Goal: Task Accomplishment & Management: Manage account settings

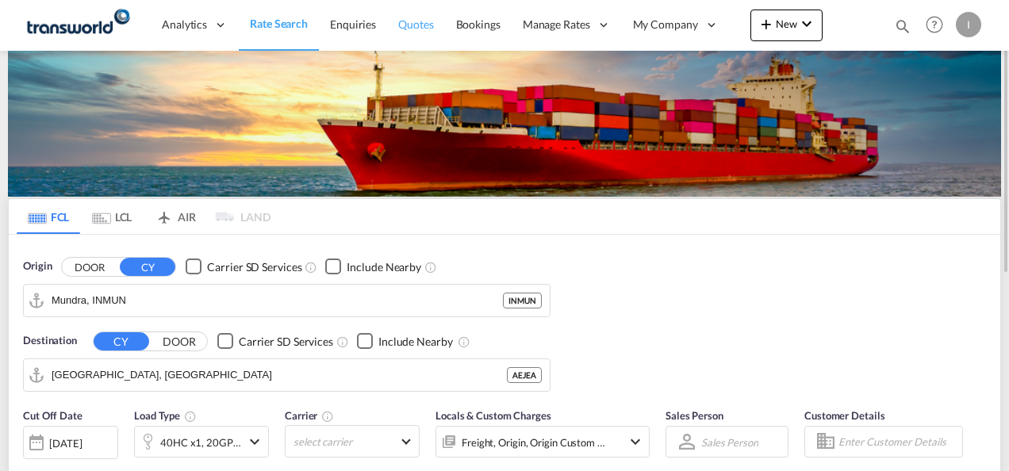
click at [417, 22] on span "Quotes" at bounding box center [415, 23] width 35 height 13
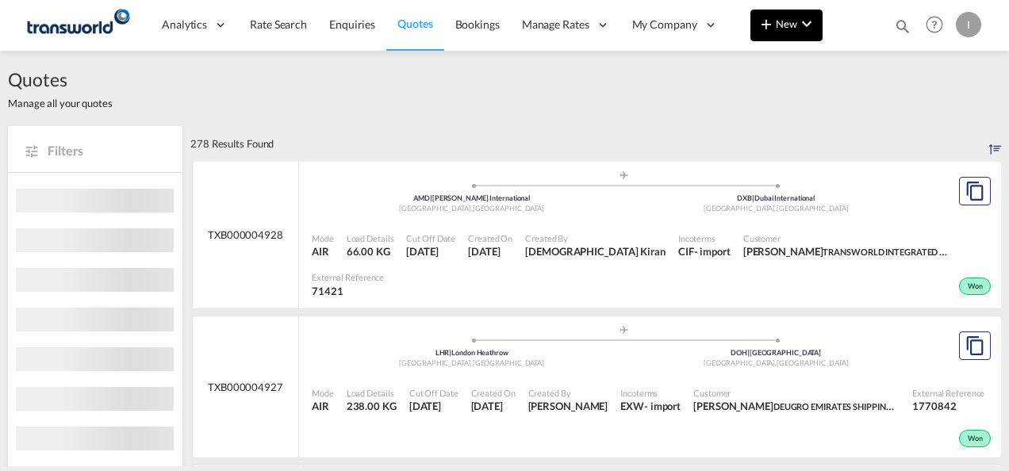
click at [774, 29] on md-icon "icon-plus 400-fg" at bounding box center [765, 23] width 19 height 19
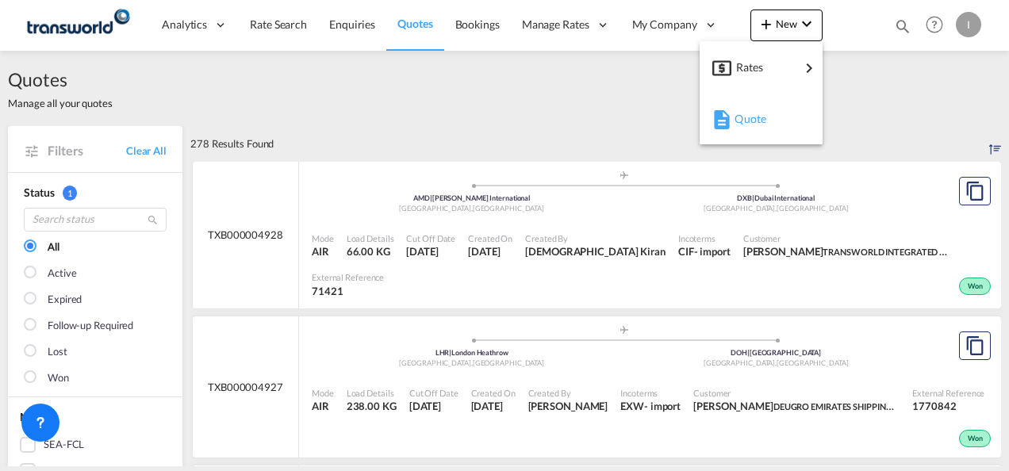
click at [741, 125] on span "Quote" at bounding box center [742, 119] width 17 height 32
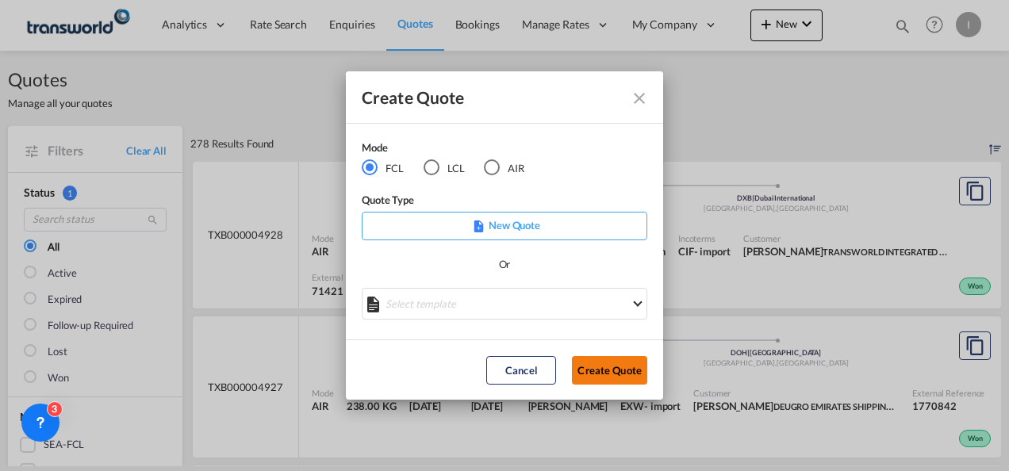
click at [587, 360] on button "Create Quote" at bounding box center [609, 370] width 75 height 29
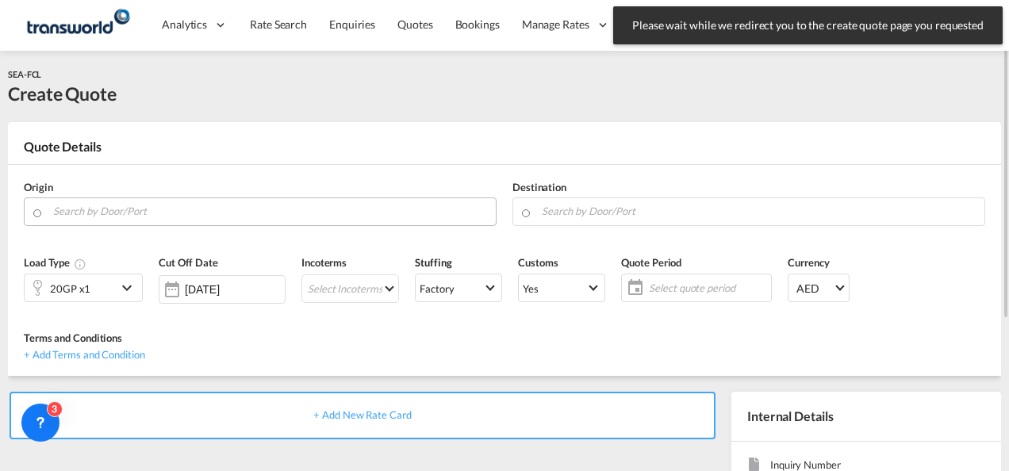
click at [141, 209] on input "Search by Door/Port" at bounding box center [270, 211] width 434 height 28
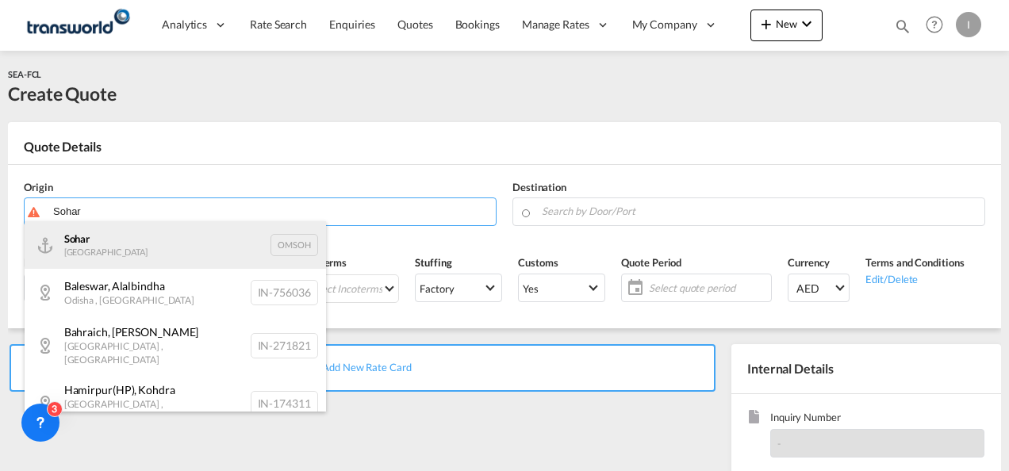
click at [89, 244] on div "Sohar Oman OMSOH" at bounding box center [175, 245] width 301 height 48
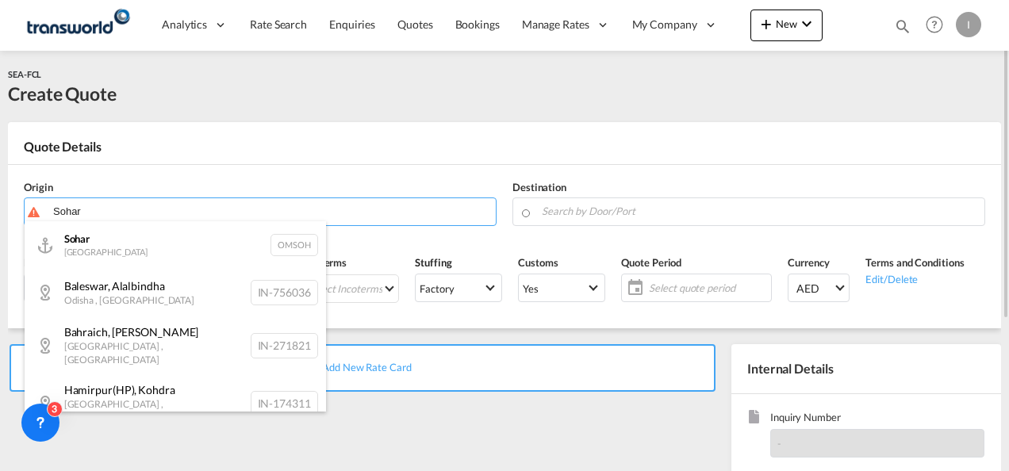
type input "Sohar, OMSOH"
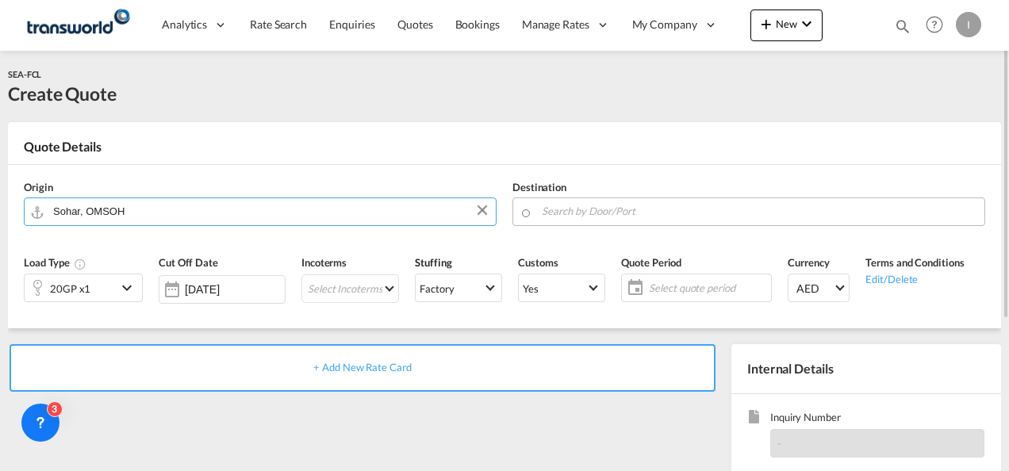
click at [537, 213] on md-input-container at bounding box center [748, 211] width 473 height 29
click at [555, 209] on input "Search by Door/Port" at bounding box center [759, 211] width 434 height 28
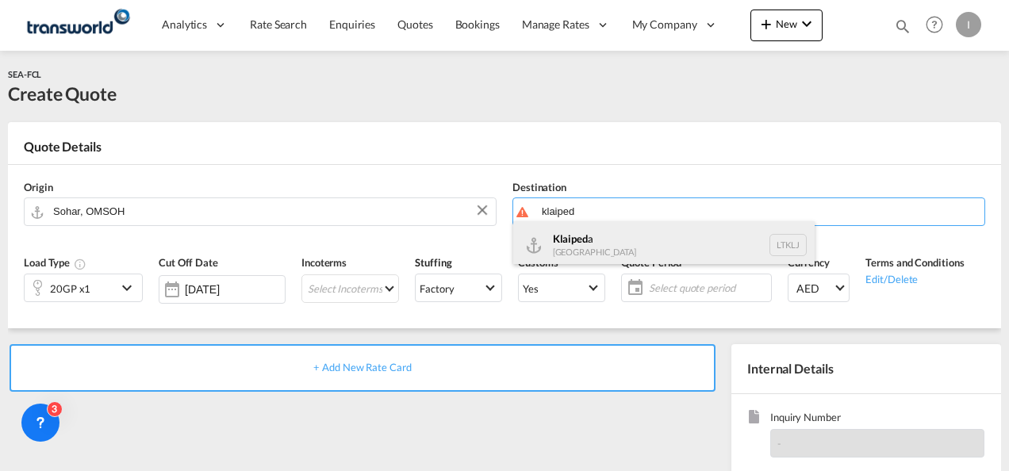
click at [600, 241] on div "Klaiped a [GEOGRAPHIC_DATA] LTKLJ" at bounding box center [663, 245] width 301 height 48
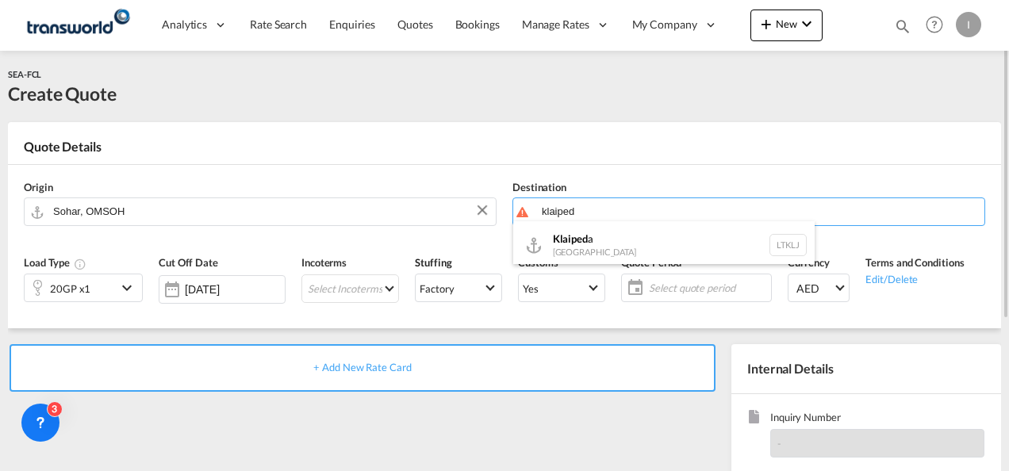
type input "Klaipeda, LTKLJ"
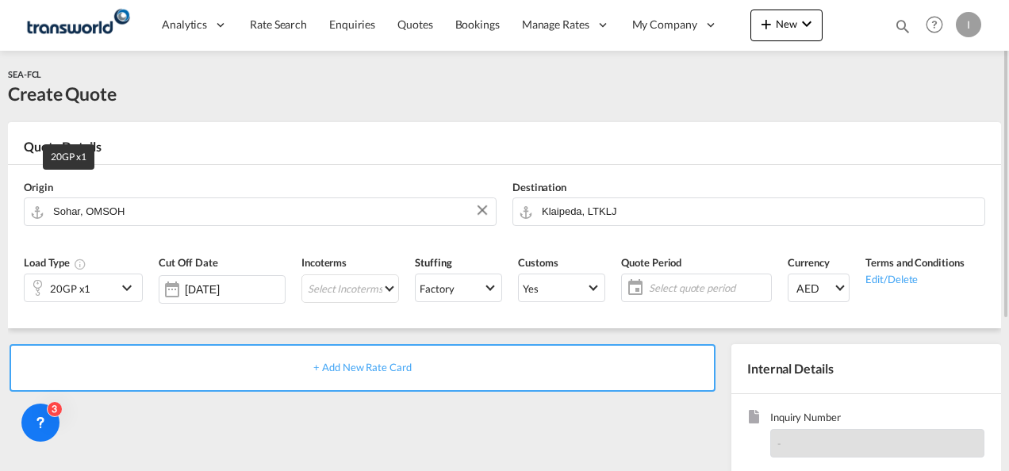
click at [70, 284] on div "20GP x1" at bounding box center [70, 289] width 40 height 22
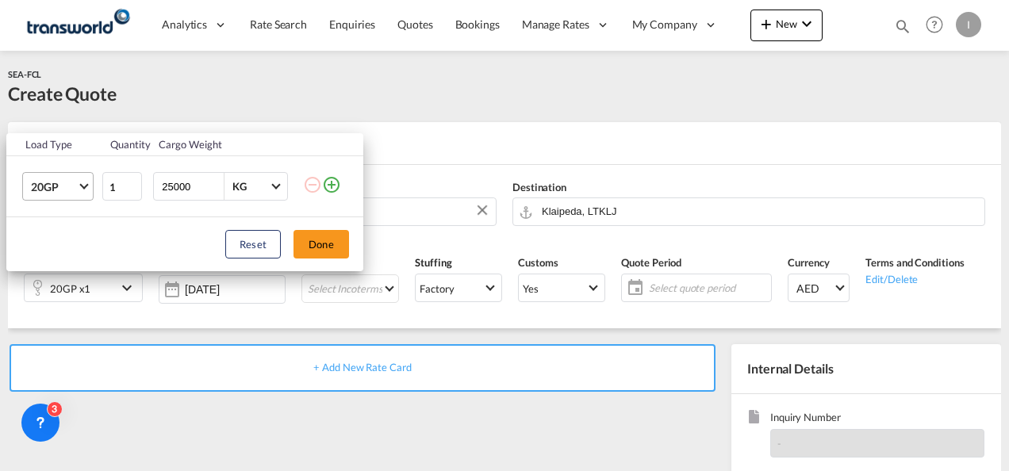
click at [70, 182] on span "20GP" at bounding box center [54, 187] width 46 height 16
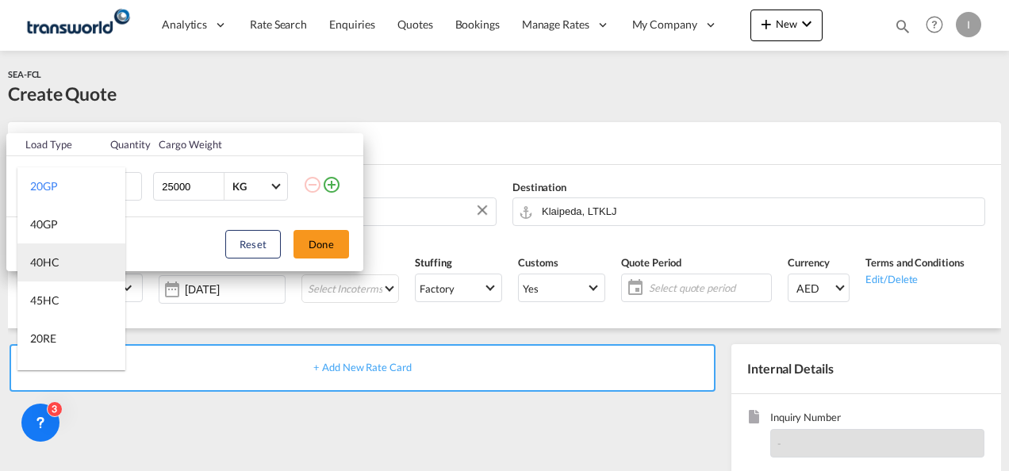
click at [59, 260] on div "40HC" at bounding box center [44, 263] width 29 height 16
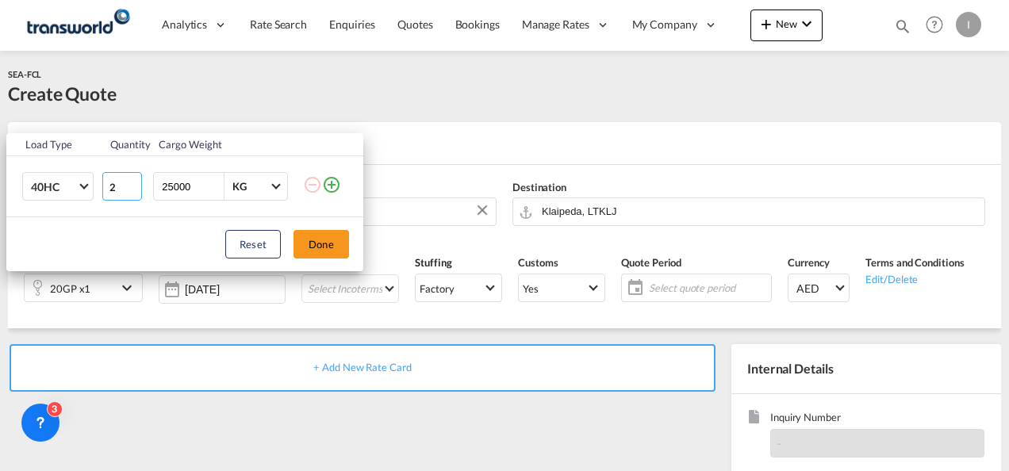
click at [133, 182] on input "2" at bounding box center [122, 186] width 40 height 29
click at [133, 182] on input "3" at bounding box center [122, 186] width 40 height 29
type input "4"
click at [133, 182] on input "4" at bounding box center [122, 186] width 40 height 29
click at [321, 242] on button "Done" at bounding box center [321, 244] width 56 height 29
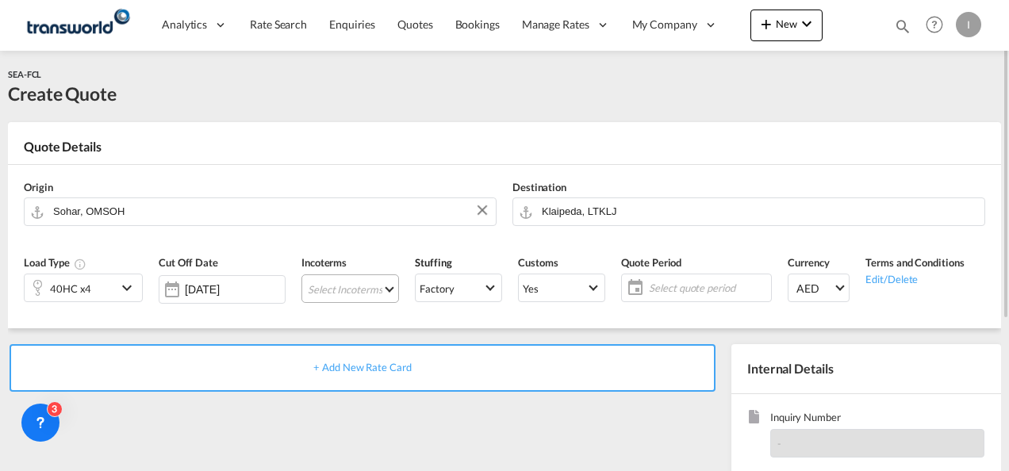
click at [352, 281] on md-select "Select Incoterms EXW - export Ex Works CIF - import Cost,Insurance and Freight …" at bounding box center [350, 288] width 98 height 29
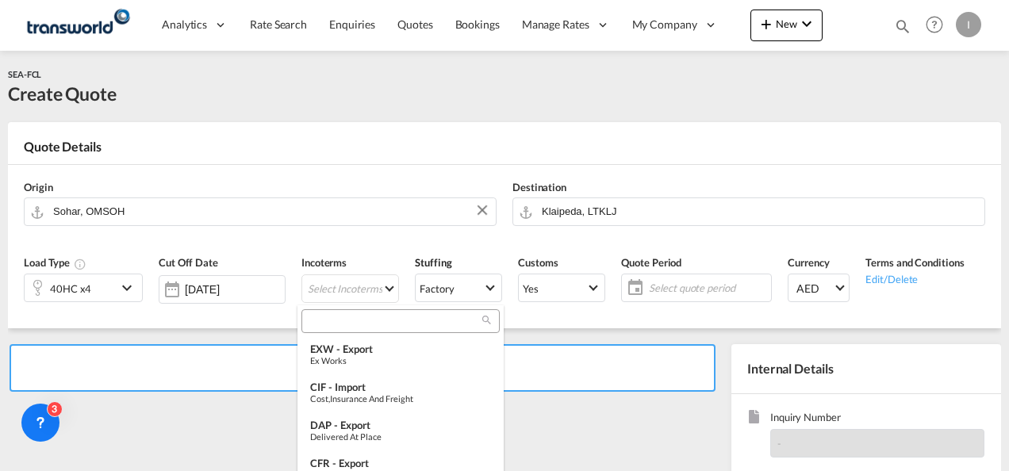
click at [336, 316] on input "search" at bounding box center [394, 321] width 176 height 14
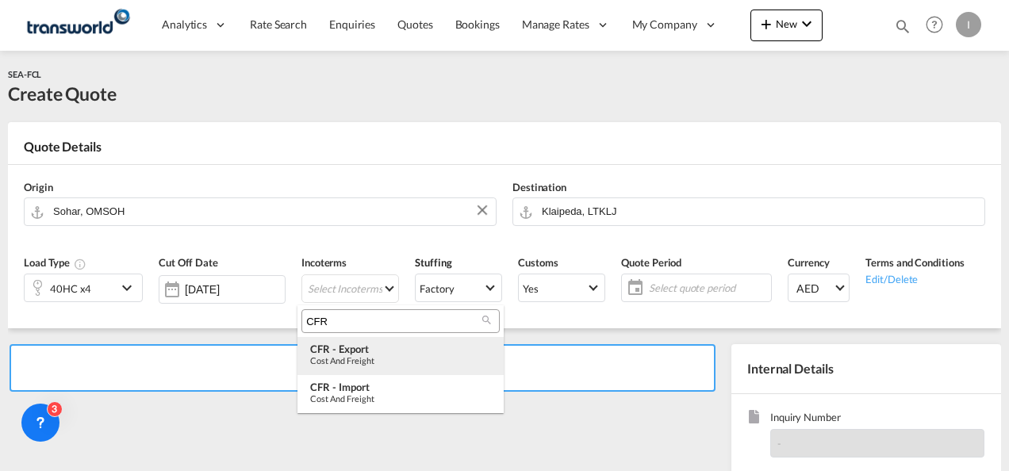
type input "CFR"
click at [346, 351] on div "CFR - export" at bounding box center [400, 349] width 181 height 13
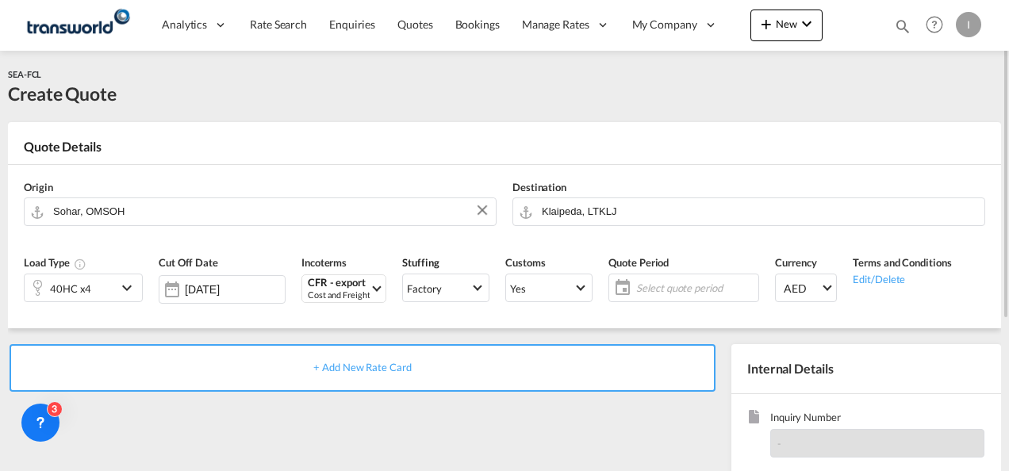
click at [674, 289] on span "Select quote period" at bounding box center [695, 288] width 118 height 14
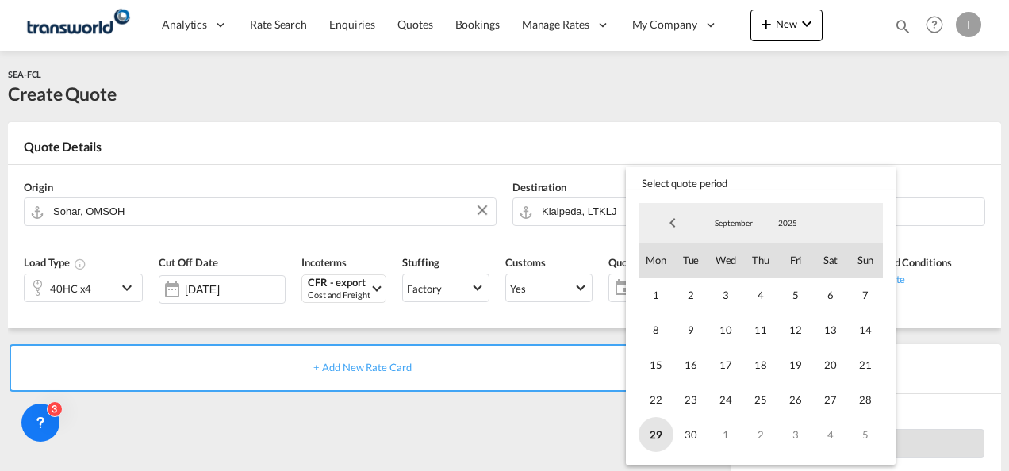
drag, startPoint x: 692, startPoint y: 437, endPoint x: 653, endPoint y: 433, distance: 39.8
click at [691, 438] on span "30" at bounding box center [690, 434] width 35 height 35
click at [448, 424] on md-backdrop at bounding box center [504, 235] width 1009 height 471
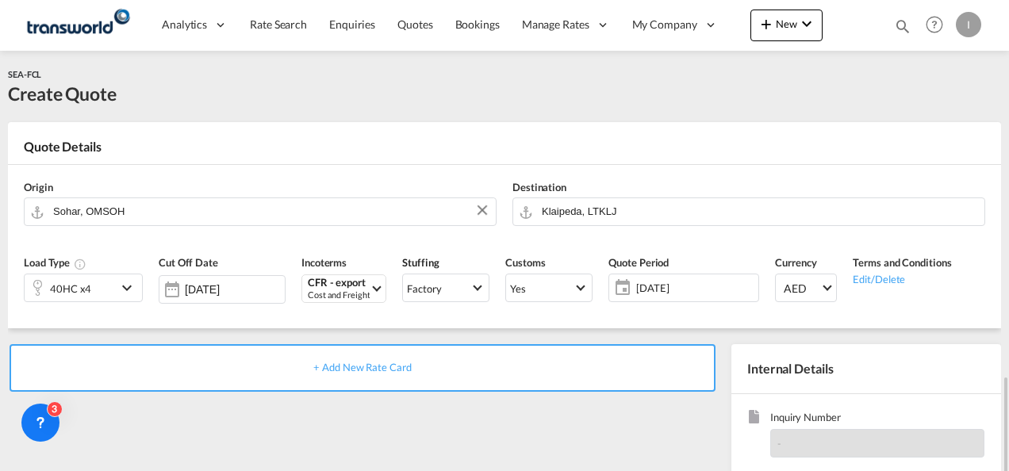
scroll to position [224, 0]
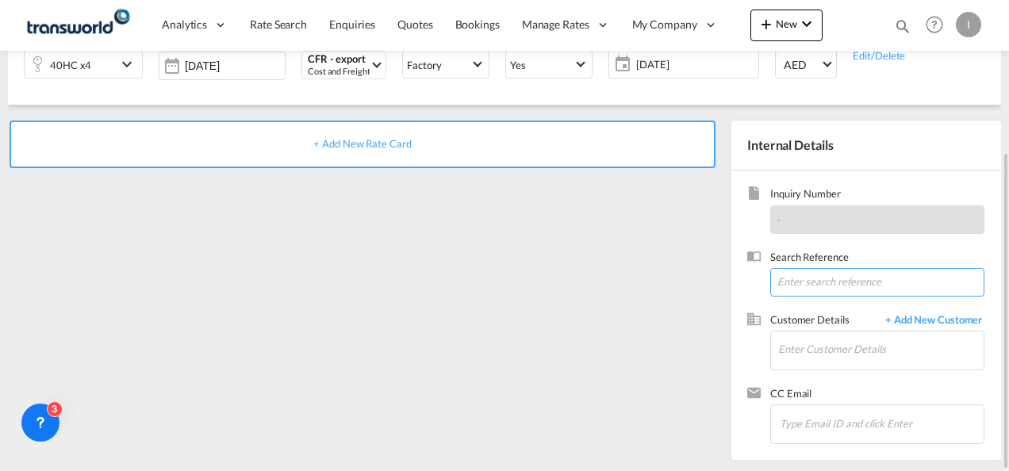
click at [810, 278] on input at bounding box center [877, 282] width 214 height 29
click at [809, 275] on input at bounding box center [877, 282] width 214 height 29
paste input "Mohit RK <[EMAIL_ADDRESS][DOMAIN_NAME]>; [PERSON_NAME] <[PERSON_NAME][EMAIL_ADD…"
click at [848, 277] on input "Mohit RK <[EMAIL_ADDRESS][DOMAIN_NAME]>; [PERSON_NAME] <[PERSON_NAME][EMAIL_ADD…" at bounding box center [877, 282] width 214 height 29
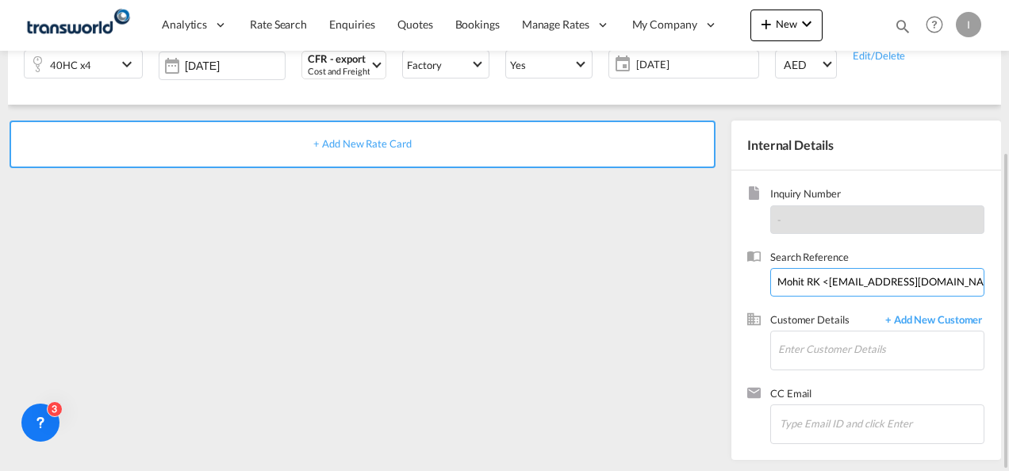
paste input "Shipment to Klaipeda - [DATE] shipment"
type input "Shipment to Klaipeda - [DATE] shipment"
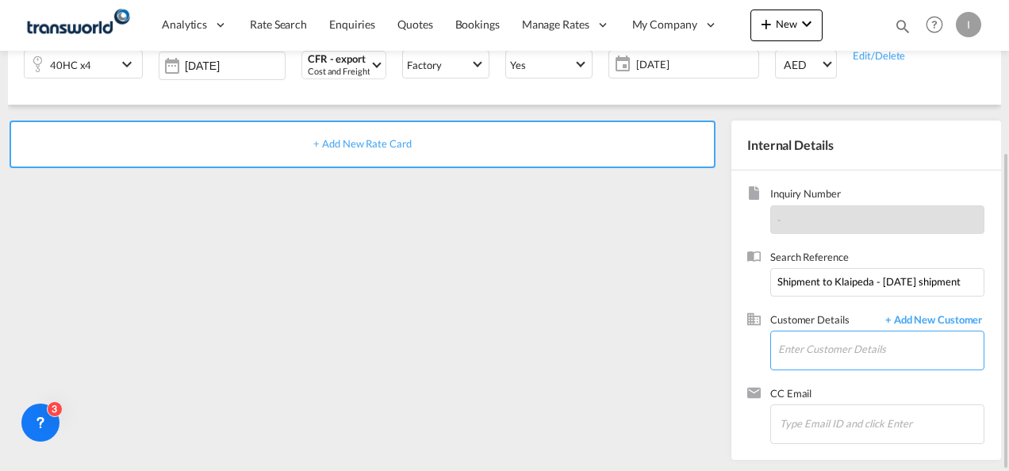
click at [804, 337] on input "Enter Customer Details" at bounding box center [880, 349] width 205 height 36
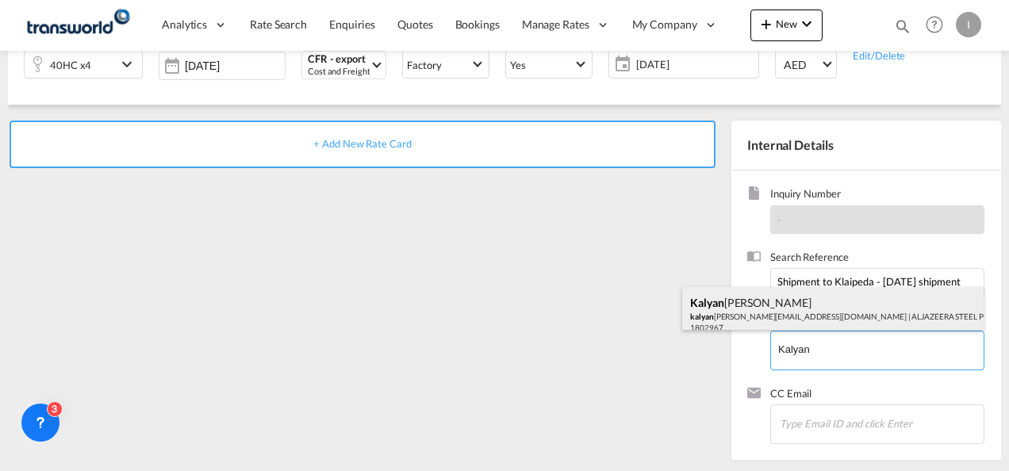
click at [751, 319] on div "[PERSON_NAME] kalyan [EMAIL_ADDRESS][DOMAIN_NAME] | ALJAZEERA STEEL PRODUCTS CO…" at bounding box center [832, 314] width 301 height 54
type input "ALJAZEERA STEEL PRODUCTS CO L.L.C, [PERSON_NAME], [EMAIL_ADDRESS][DOMAIN_NAME]"
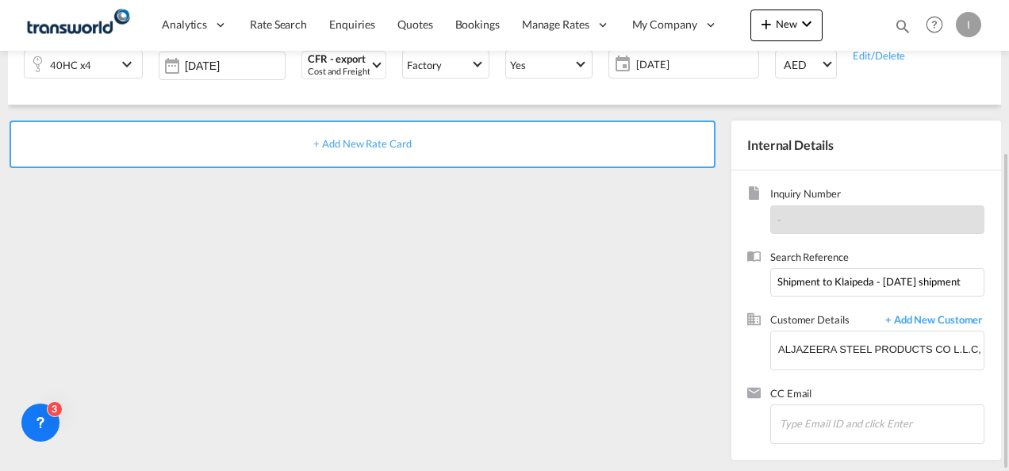
click at [336, 141] on span "+ Add New Rate Card" at bounding box center [362, 143] width 98 height 13
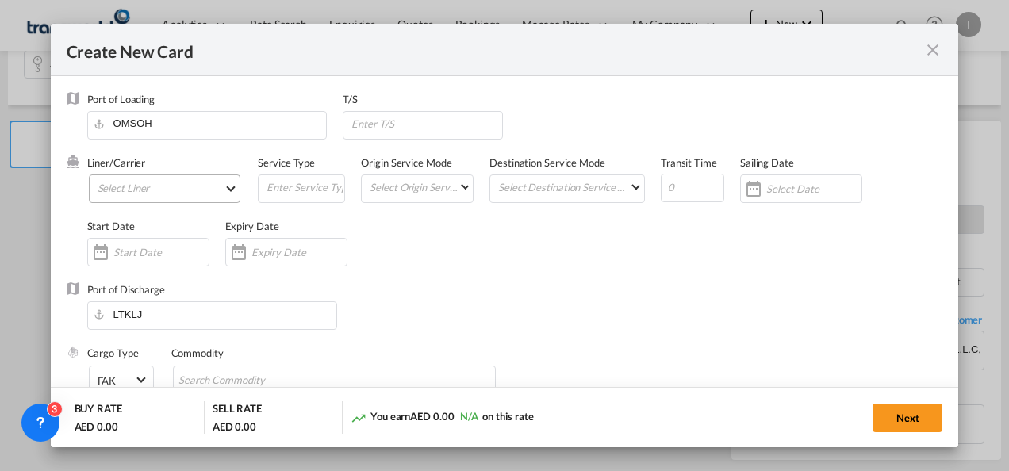
type input "Basic Ocean Freight"
select select "per equipment"
click at [125, 189] on md-select "Select Liner 2HM LOGISTICS D.O.O. / TDWC-CAPODISTRI 2HM LOGISTICS D.O.O. / TDWC…" at bounding box center [165, 188] width 152 height 29
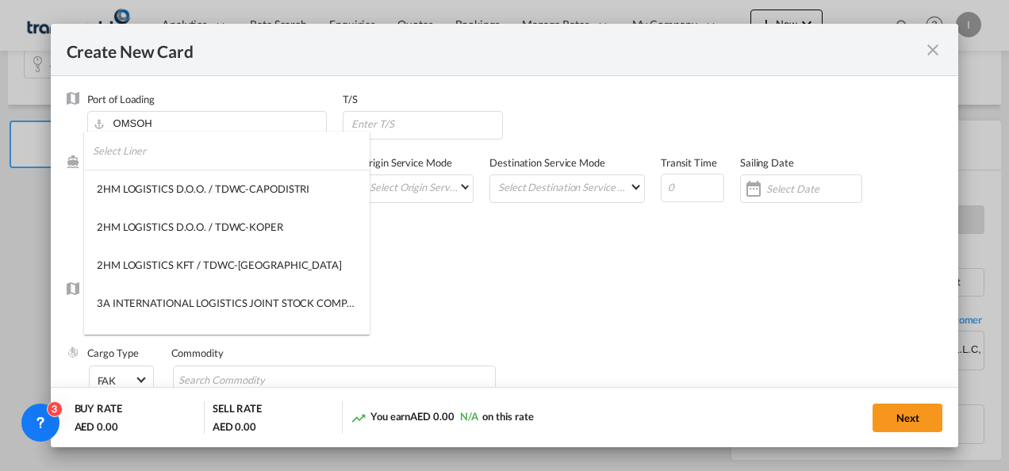
click at [118, 154] on input "search" at bounding box center [231, 151] width 277 height 38
click at [118, 151] on input "MBL" at bounding box center [231, 151] width 277 height 38
click at [117, 152] on input "MBL" at bounding box center [231, 151] width 277 height 38
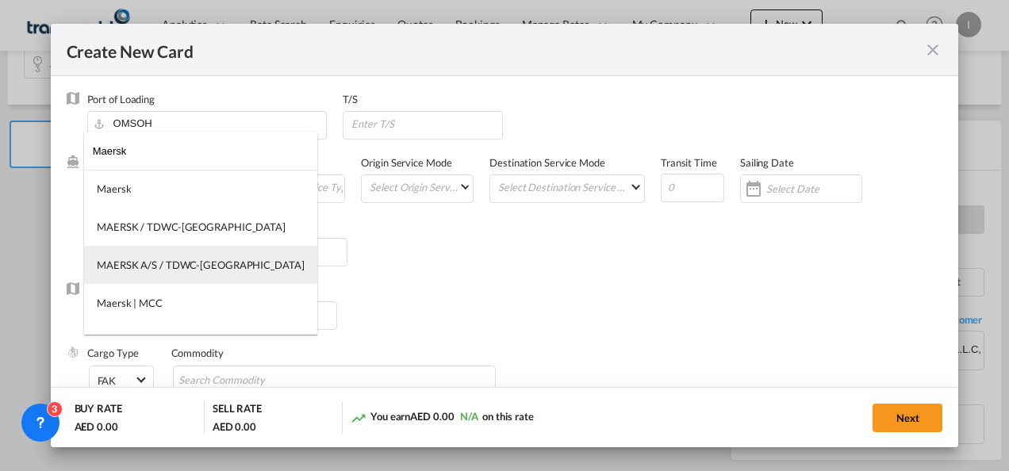
type input "Maersk"
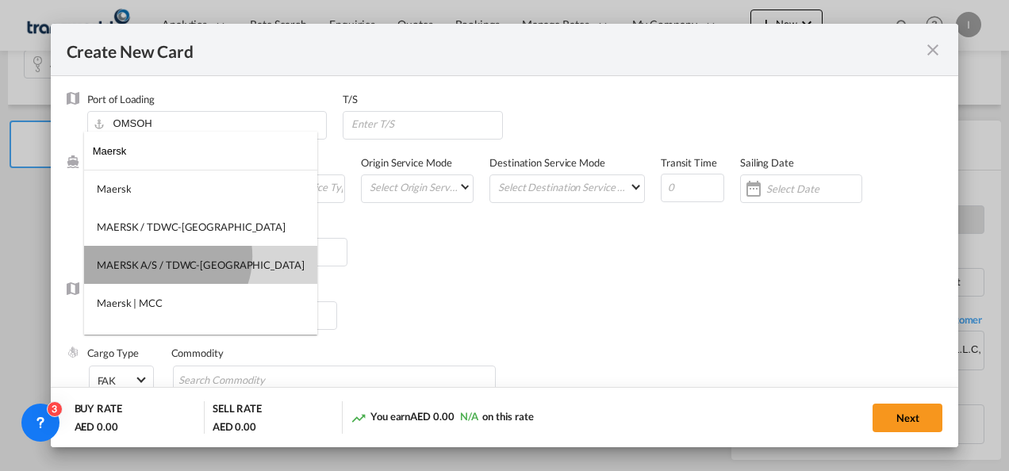
click at [165, 256] on md-option "MAERSK A/S / TDWC-[GEOGRAPHIC_DATA]" at bounding box center [200, 265] width 233 height 38
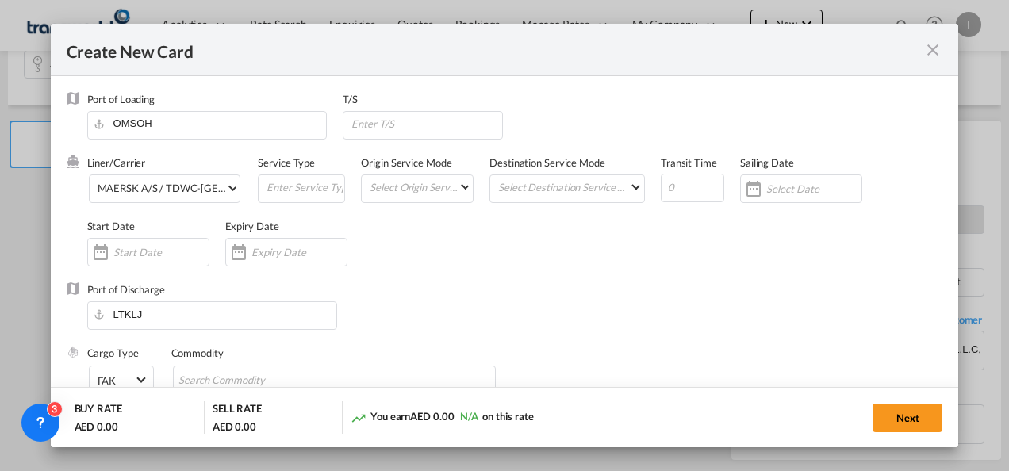
click at [266, 236] on div "Expiry Date" at bounding box center [294, 250] width 138 height 63
click at [266, 250] on input "Create New CardPort ..." at bounding box center [298, 252] width 95 height 13
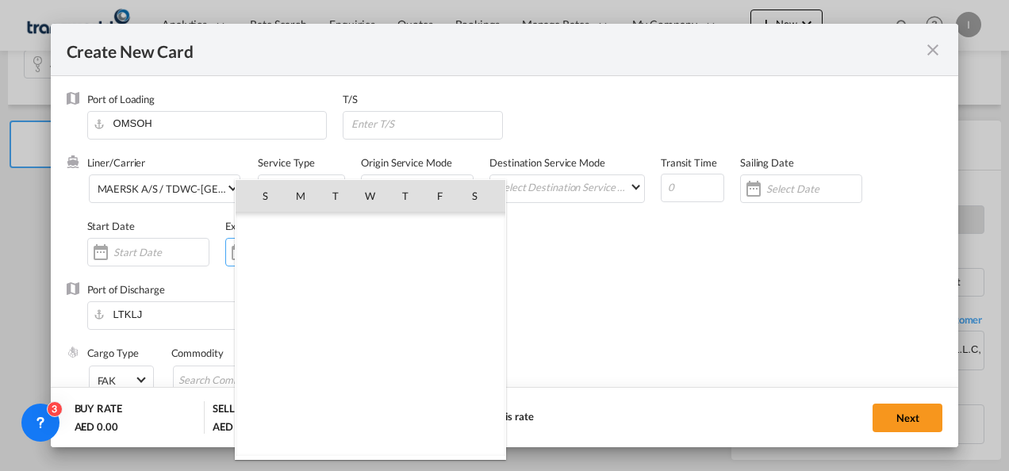
scroll to position [367279, 0]
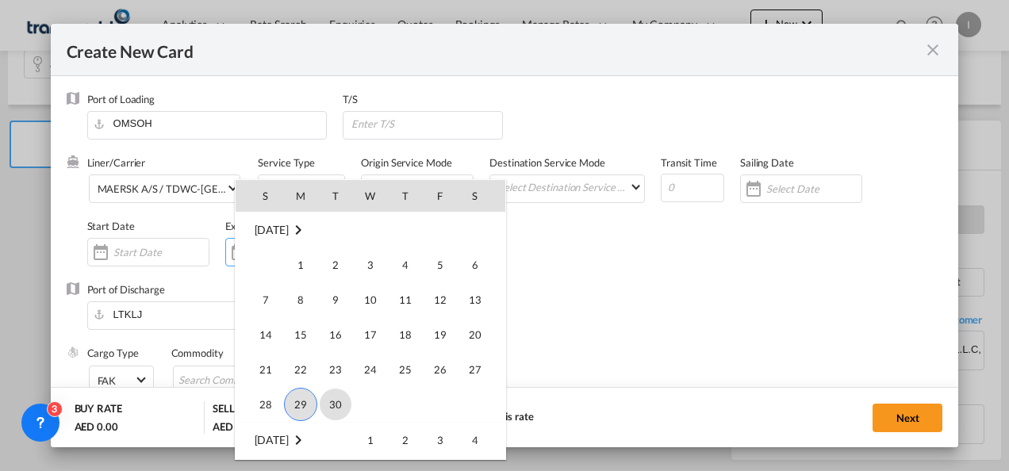
click at [331, 409] on span "30" at bounding box center [336, 405] width 32 height 32
type input "[DATE]"
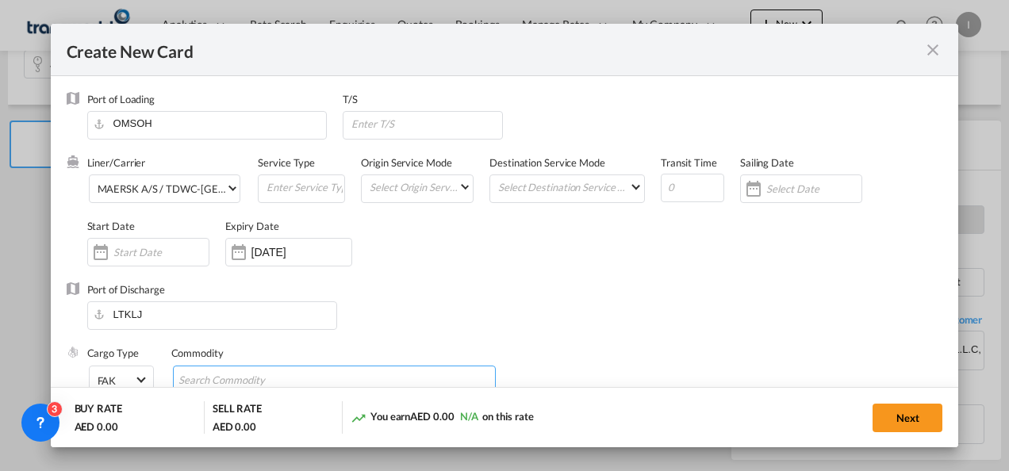
click at [239, 371] on input "Chips input." at bounding box center [250, 380] width 145 height 25
type input "General Cargo"
click at [463, 201] on md-input-container "Select Origin Service Mode SD [GEOGRAPHIC_DATA]" at bounding box center [417, 188] width 113 height 29
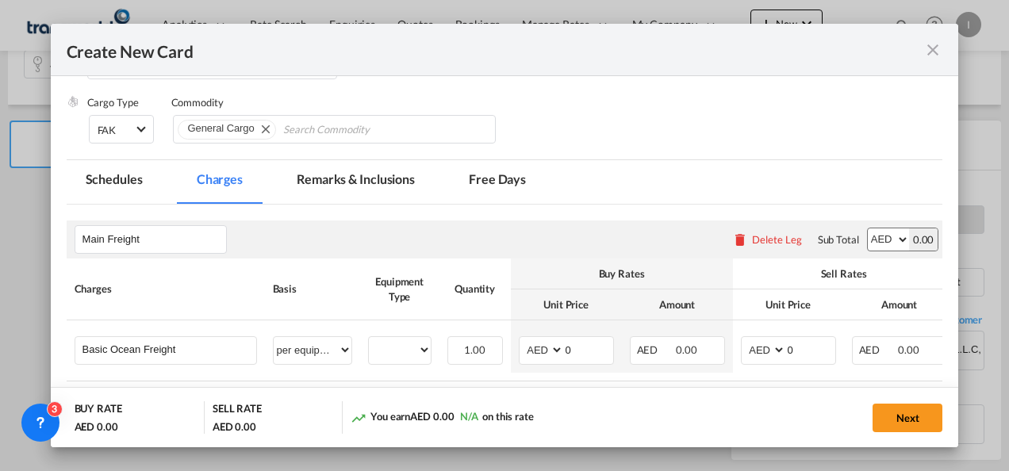
scroll to position [317, 0]
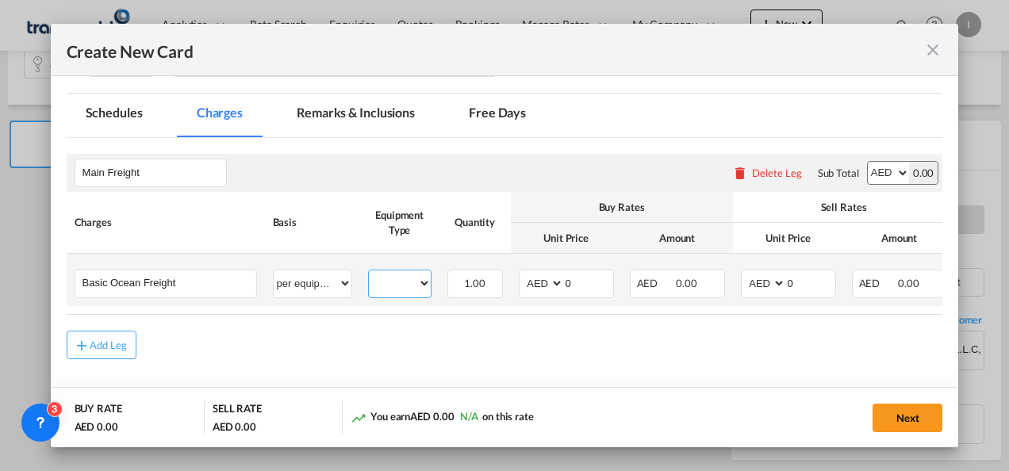
click at [408, 290] on select "40HC" at bounding box center [400, 283] width 62 height 21
select select "40HC"
click at [369, 273] on select "40HC" at bounding box center [400, 283] width 62 height 21
click at [526, 288] on select "AED AFN ALL AMD ANG AOA ARS AUD AWG AZN BAM BBD BDT BGN BHD BIF BMD BND BOB BRL…" at bounding box center [542, 283] width 41 height 21
select select "string:USD"
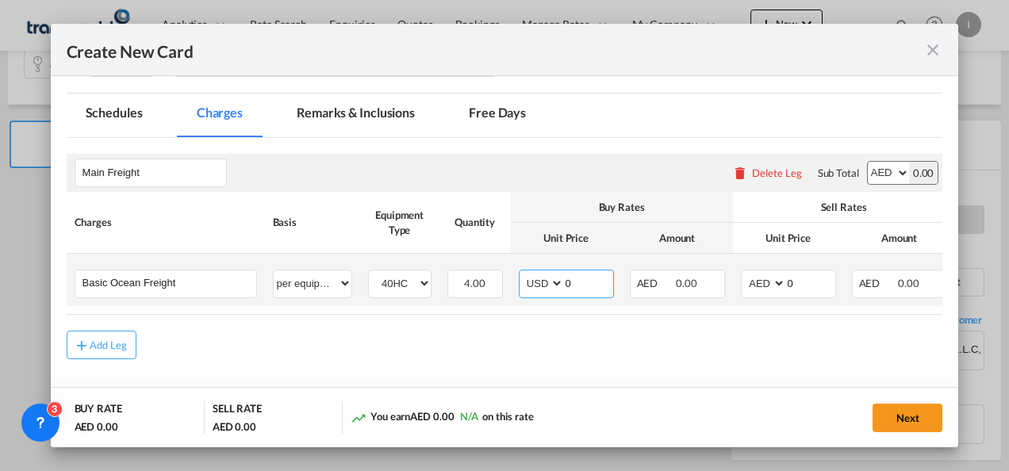
click at [522, 273] on select "AED AFN ALL AMD ANG AOA ARS AUD AWG AZN BAM BBD BDT BGN BHD BIF BMD BND BOB BRL…" at bounding box center [542, 283] width 41 height 21
drag, startPoint x: 574, startPoint y: 280, endPoint x: 542, endPoint y: 285, distance: 32.2
click at [542, 285] on md-input-container "AED AFN ALL AMD ANG AOA ARS AUD AWG AZN BAM BBD BDT BGN BHD BIF BMD BND BOB BRL…" at bounding box center [566, 284] width 95 height 29
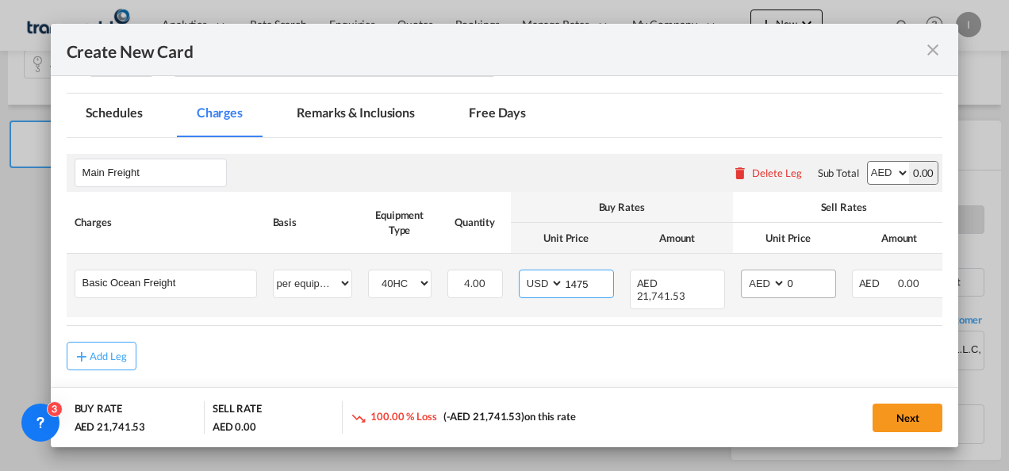
type input "1475"
drag, startPoint x: 792, startPoint y: 280, endPoint x: 750, endPoint y: 281, distance: 42.0
click at [752, 280] on md-input-container "AED AFN ALL AMD ANG AOA ARS AUD AWG AZN BAM BBD BDT BGN BHD BIF BMD BND BOB BRL…" at bounding box center [788, 284] width 95 height 29
click at [750, 281] on select "AED AFN ALL AMD ANG AOA ARS AUD AWG AZN BAM BBD BDT BGN BHD BIF BMD BND BOB BRL…" at bounding box center [764, 283] width 41 height 21
select select "string:USD"
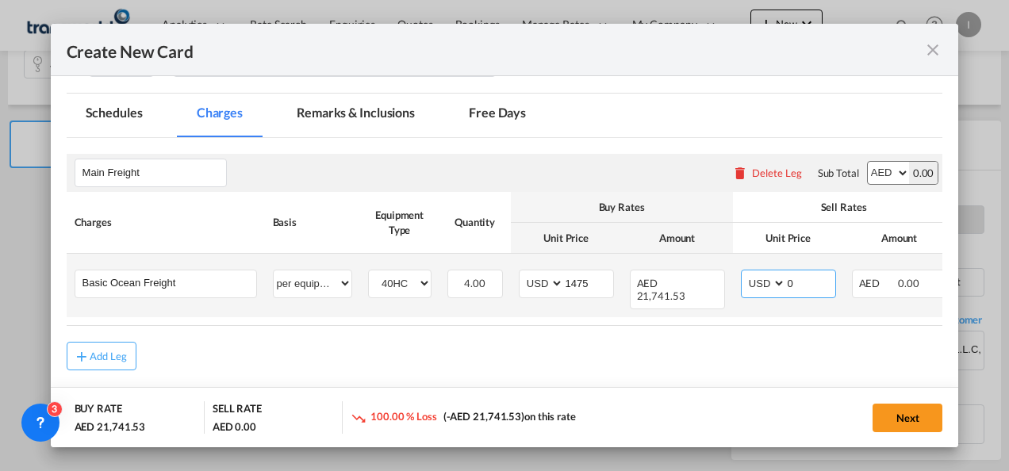
click at [744, 273] on select "AED AFN ALL AMD ANG AOA ARS AUD AWG AZN BAM BBD BDT BGN BHD BIF BMD BND BOB BRL…" at bounding box center [764, 283] width 41 height 21
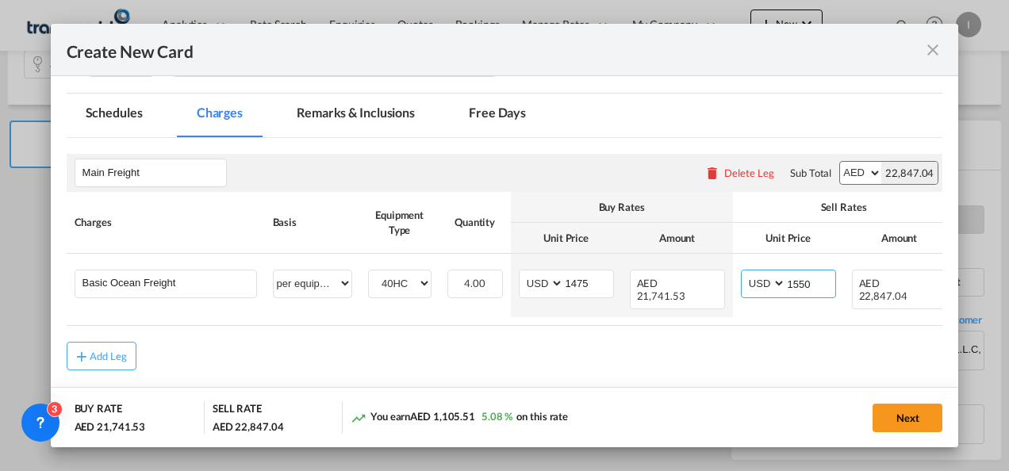
type input "1550"
click at [596, 370] on div "Add Leg" at bounding box center [505, 356] width 876 height 29
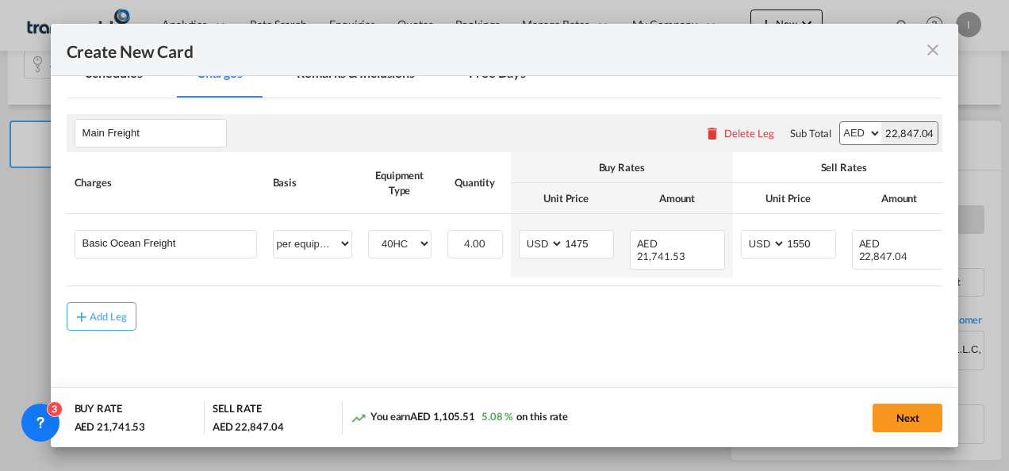
scroll to position [376, 0]
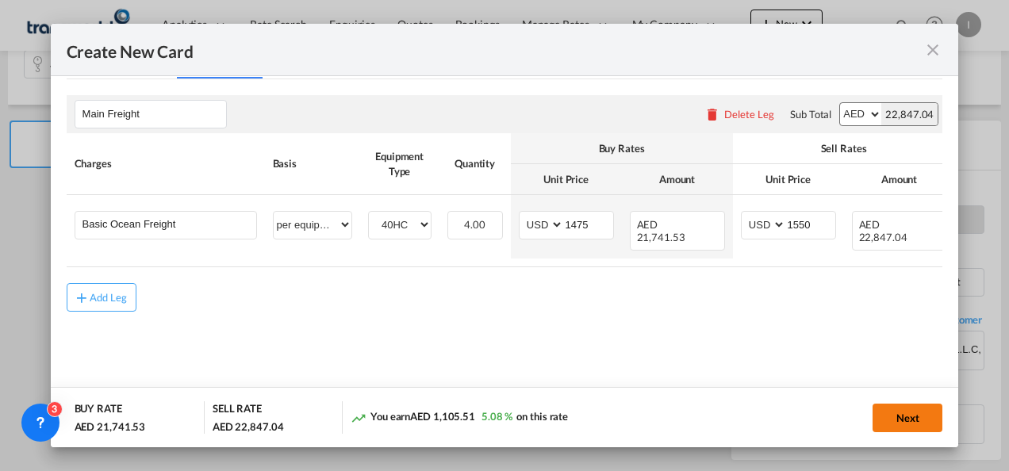
click at [927, 415] on button "Next" at bounding box center [907, 418] width 70 height 29
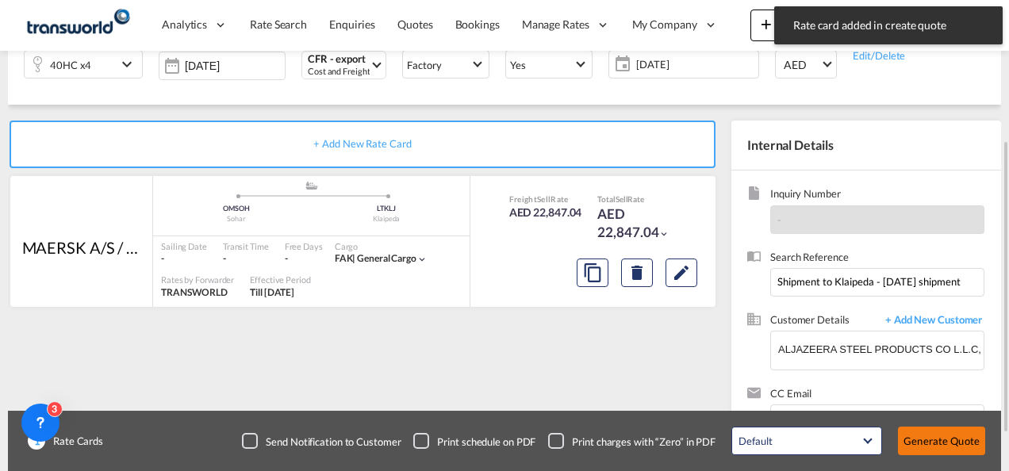
click at [915, 438] on button "Generate Quote" at bounding box center [941, 441] width 87 height 29
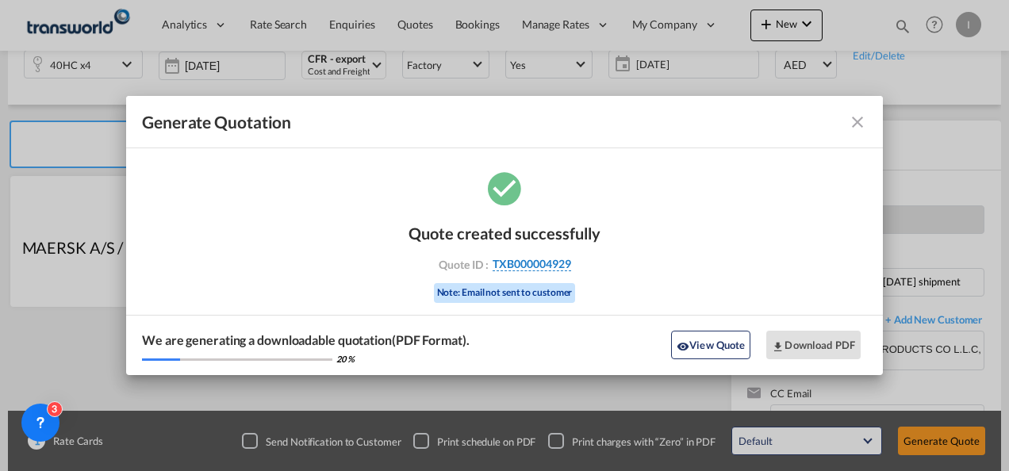
click at [523, 270] on span "TXB000004929" at bounding box center [531, 264] width 78 height 14
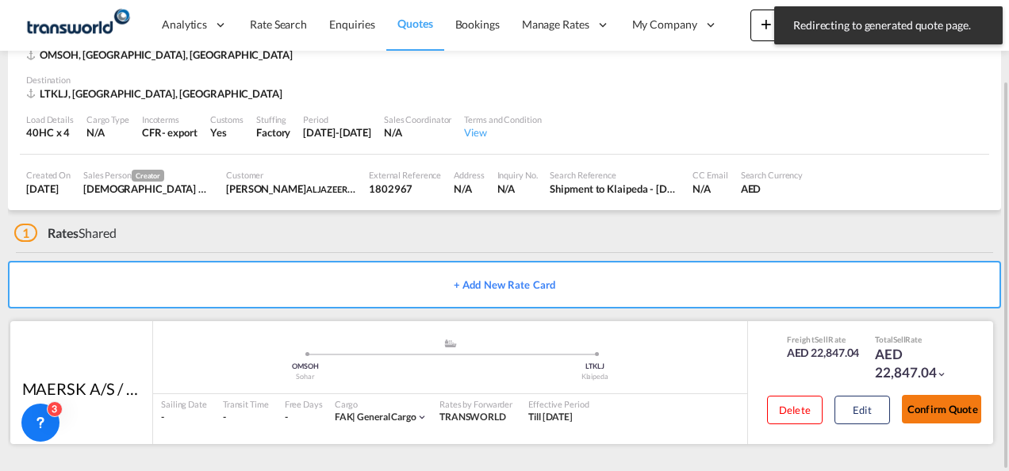
click at [966, 417] on button "Confirm Quote" at bounding box center [941, 409] width 79 height 29
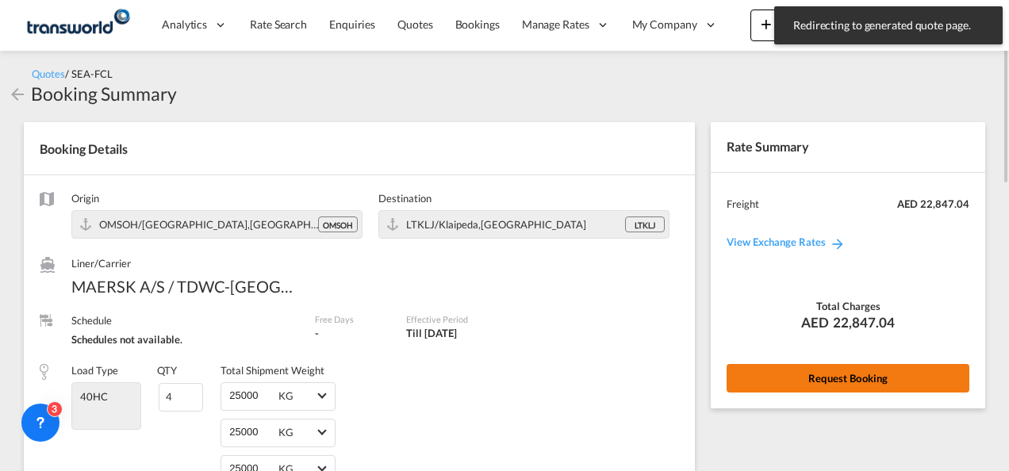
click at [881, 374] on button "Request Booking" at bounding box center [847, 378] width 243 height 29
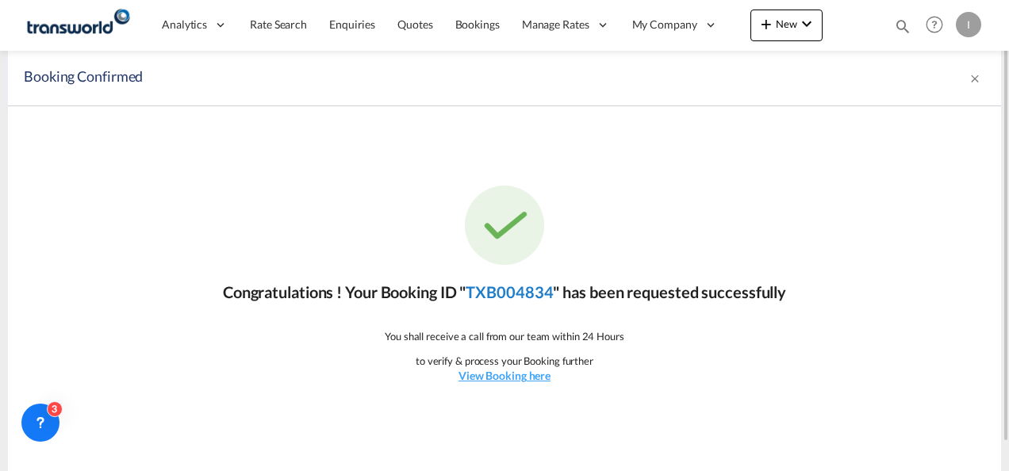
click at [504, 295] on link "TXB004834" at bounding box center [508, 291] width 87 height 19
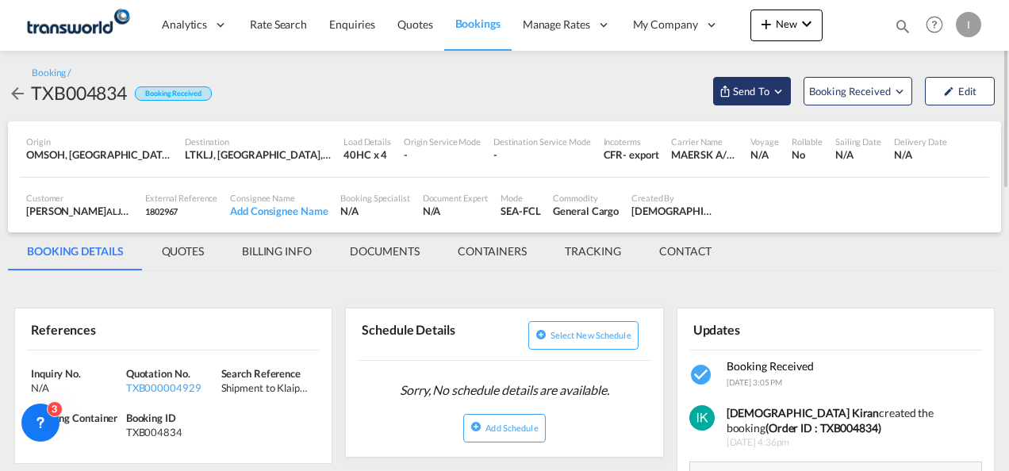
click at [755, 90] on span "Send To" at bounding box center [751, 91] width 40 height 16
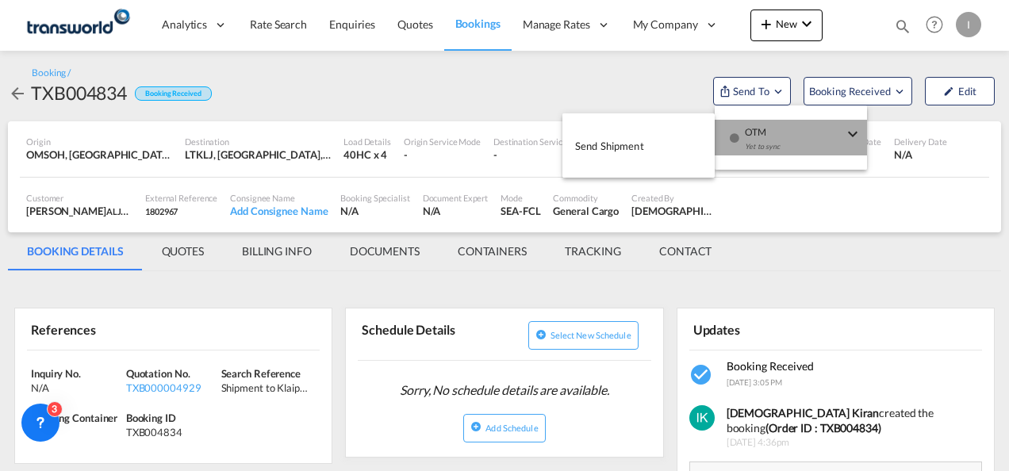
click at [752, 136] on div "Yet to sync" at bounding box center [794, 150] width 98 height 33
click at [653, 147] on button "Send Shipment" at bounding box center [638, 146] width 152 height 36
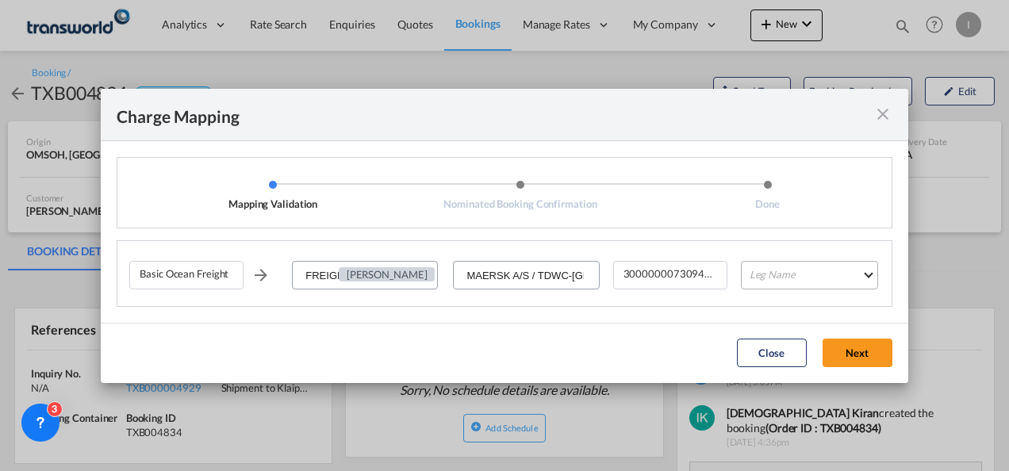
click at [774, 278] on md-select "Leg Name HANDLING ORIGIN VESSEL HANDLING DESTINATION OTHERS TL PICK UP CUSTOMS …" at bounding box center [809, 275] width 137 height 29
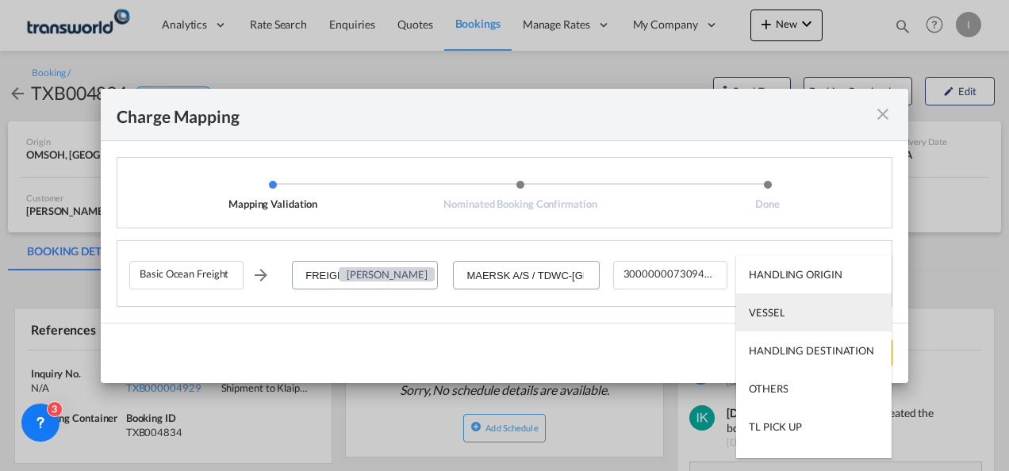
click at [773, 312] on div "VESSEL" at bounding box center [766, 312] width 36 height 14
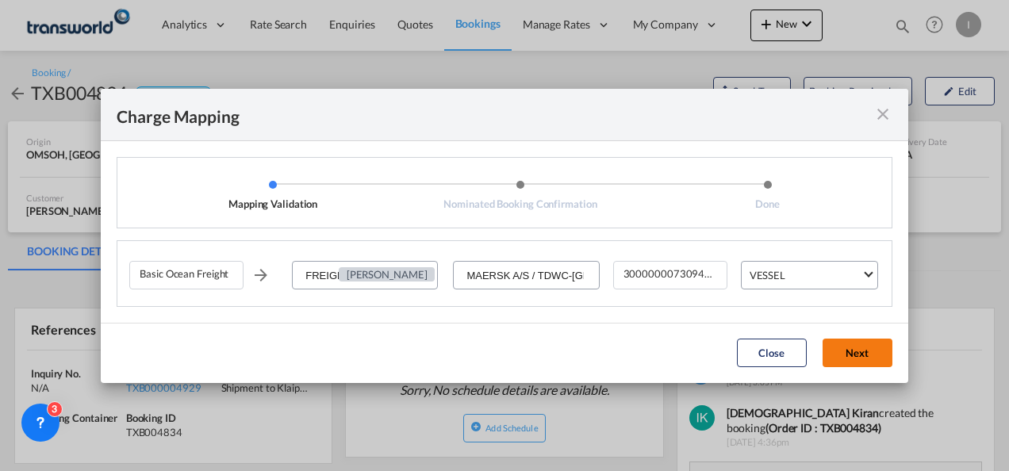
click at [842, 359] on button "Next" at bounding box center [857, 353] width 70 height 29
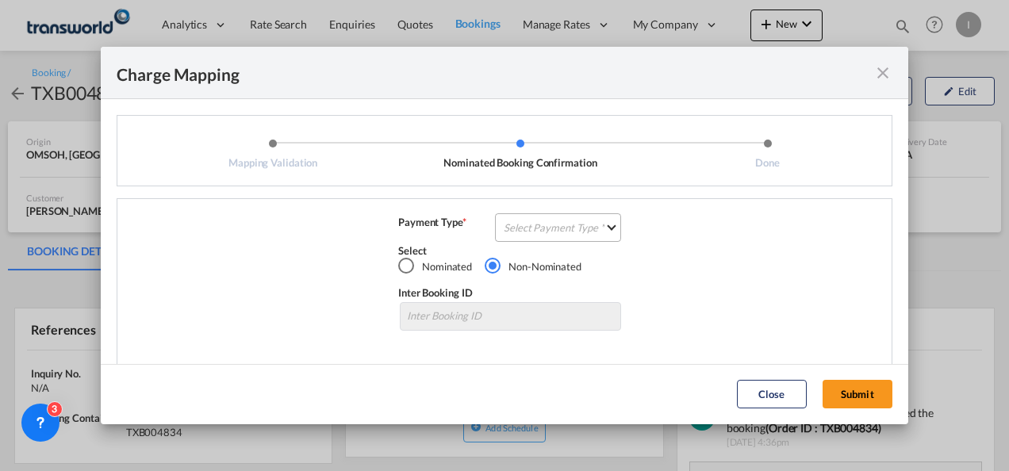
click at [549, 225] on md-select "Select Payment Type COLLECT PREPAID" at bounding box center [558, 227] width 126 height 29
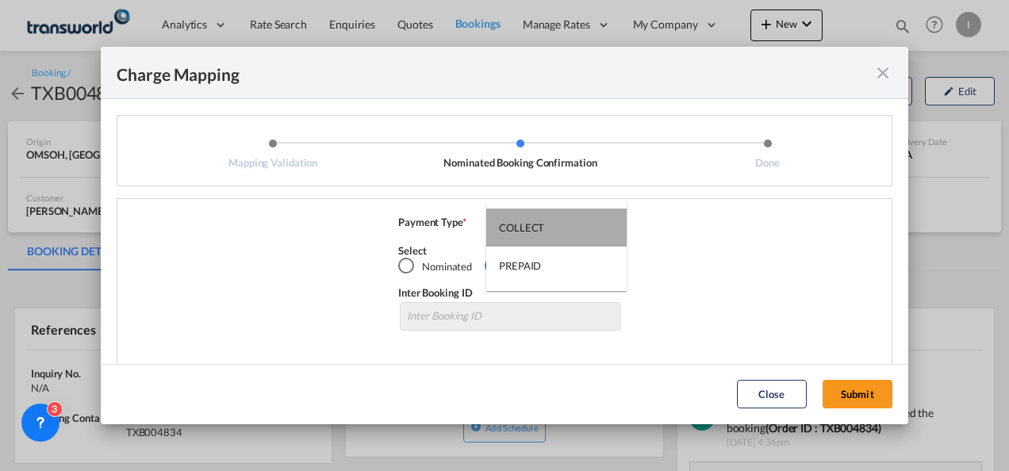
click at [535, 234] on div "COLLECT" at bounding box center [521, 227] width 45 height 14
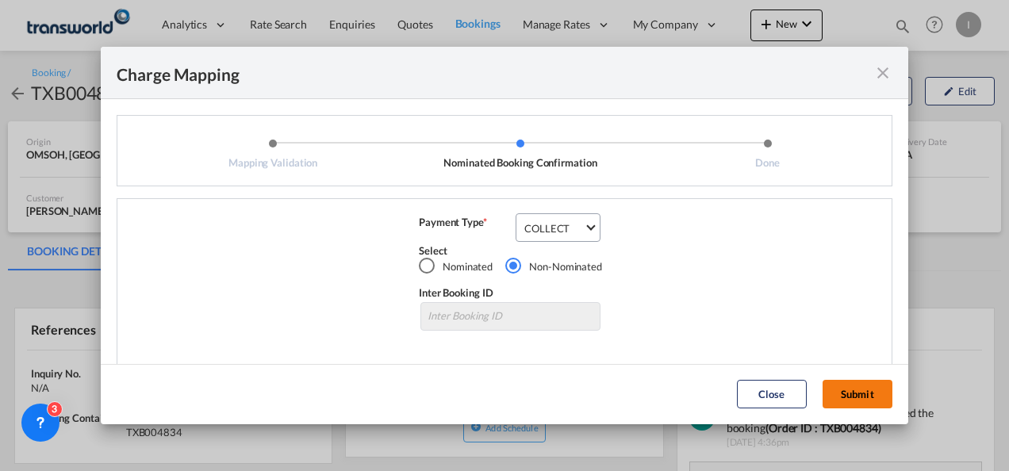
click at [859, 395] on button "Submit" at bounding box center [857, 394] width 70 height 29
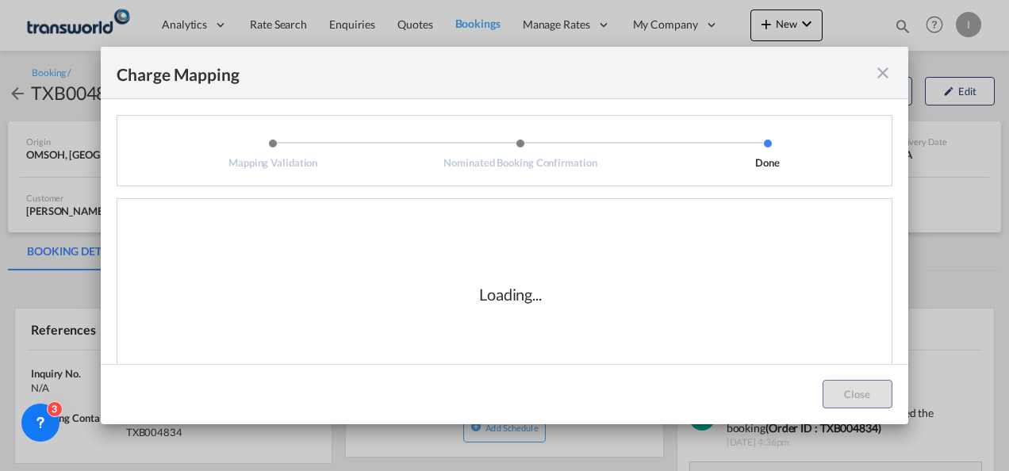
click at [587, 285] on div "Loading..." at bounding box center [510, 294] width 762 height 159
click at [629, 333] on div "Loading..." at bounding box center [510, 294] width 762 height 159
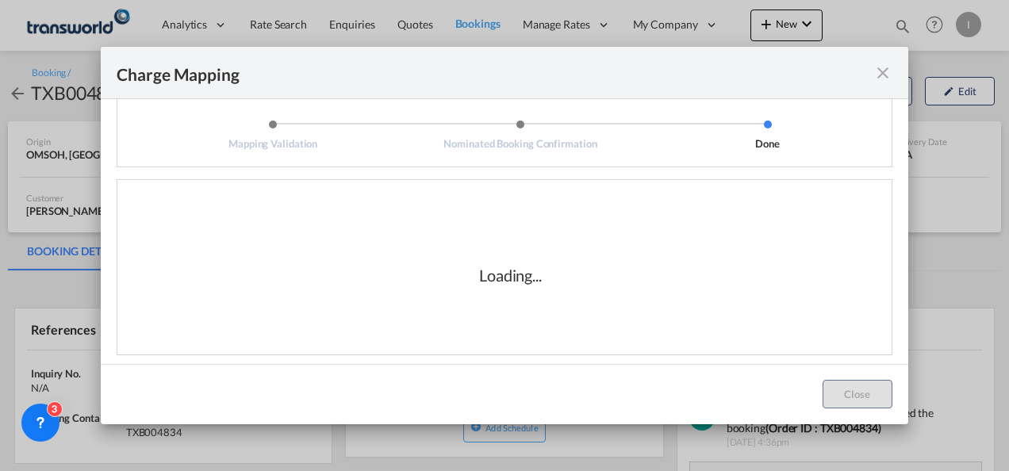
scroll to position [26, 0]
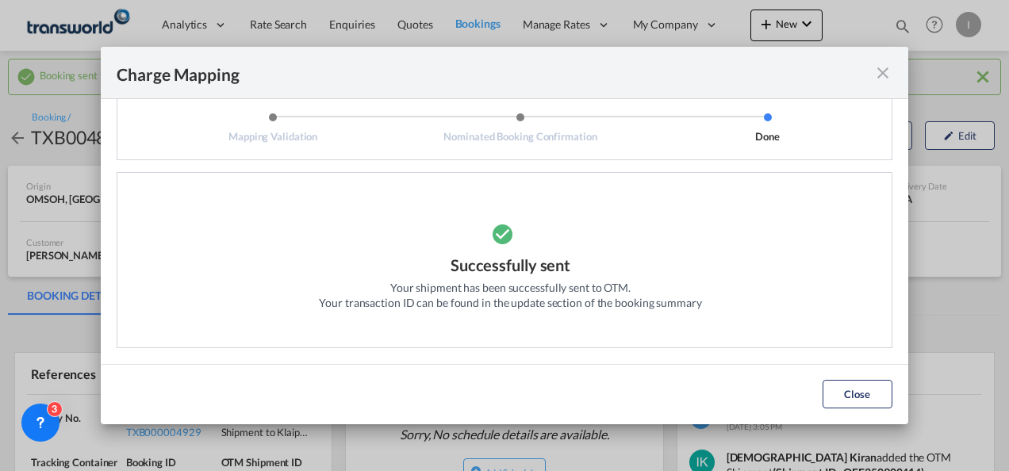
click at [235, 240] on div "Successfully sent Your shipment has been successfully sent to OTM. Your transac…" at bounding box center [510, 268] width 762 height 159
click at [896, 397] on div "Close" at bounding box center [857, 394] width 86 height 29
click at [858, 395] on button "Close" at bounding box center [857, 394] width 70 height 29
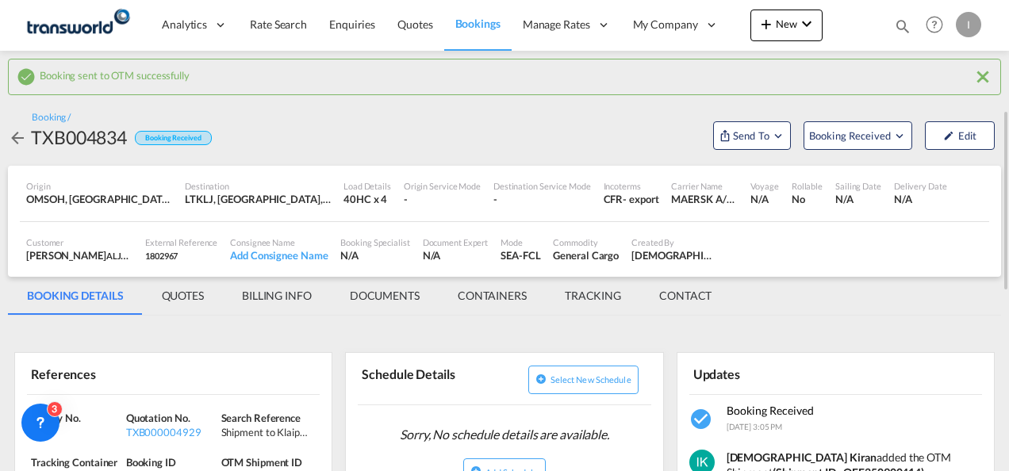
scroll to position [159, 0]
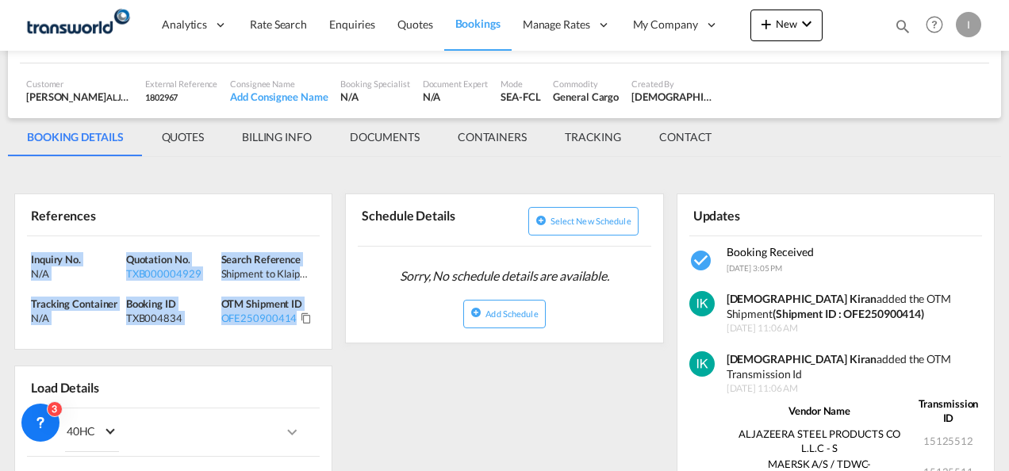
drag, startPoint x: 315, startPoint y: 325, endPoint x: -3, endPoint y: 247, distance: 327.3
click at [0, 247] on html "Analytics Reports Dashboard Rate Search Enquiries Quotes" at bounding box center [504, 235] width 1009 height 471
copy div "Inquiry No. N/A Quotation No. TXB000004929 Search Reference Shipment to Klaiped…"
